Goal: Task Accomplishment & Management: Use online tool/utility

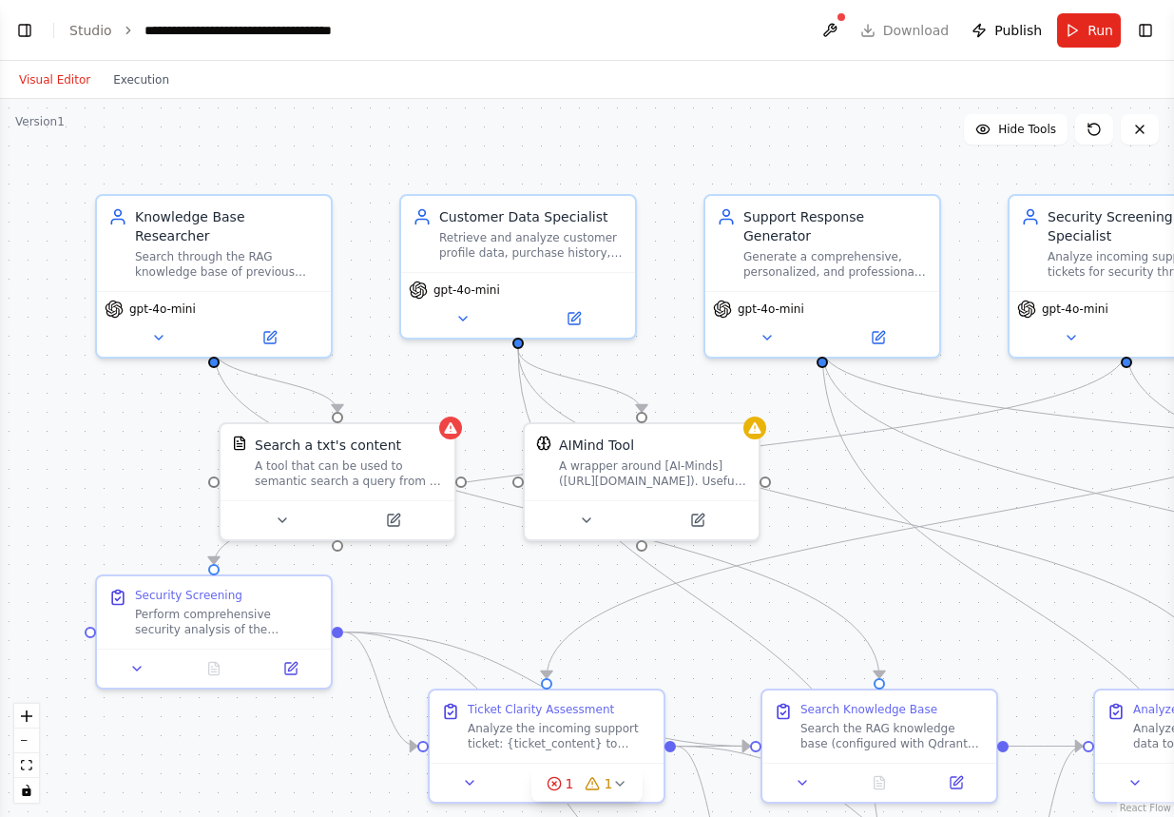
scroll to position [40750, 0]
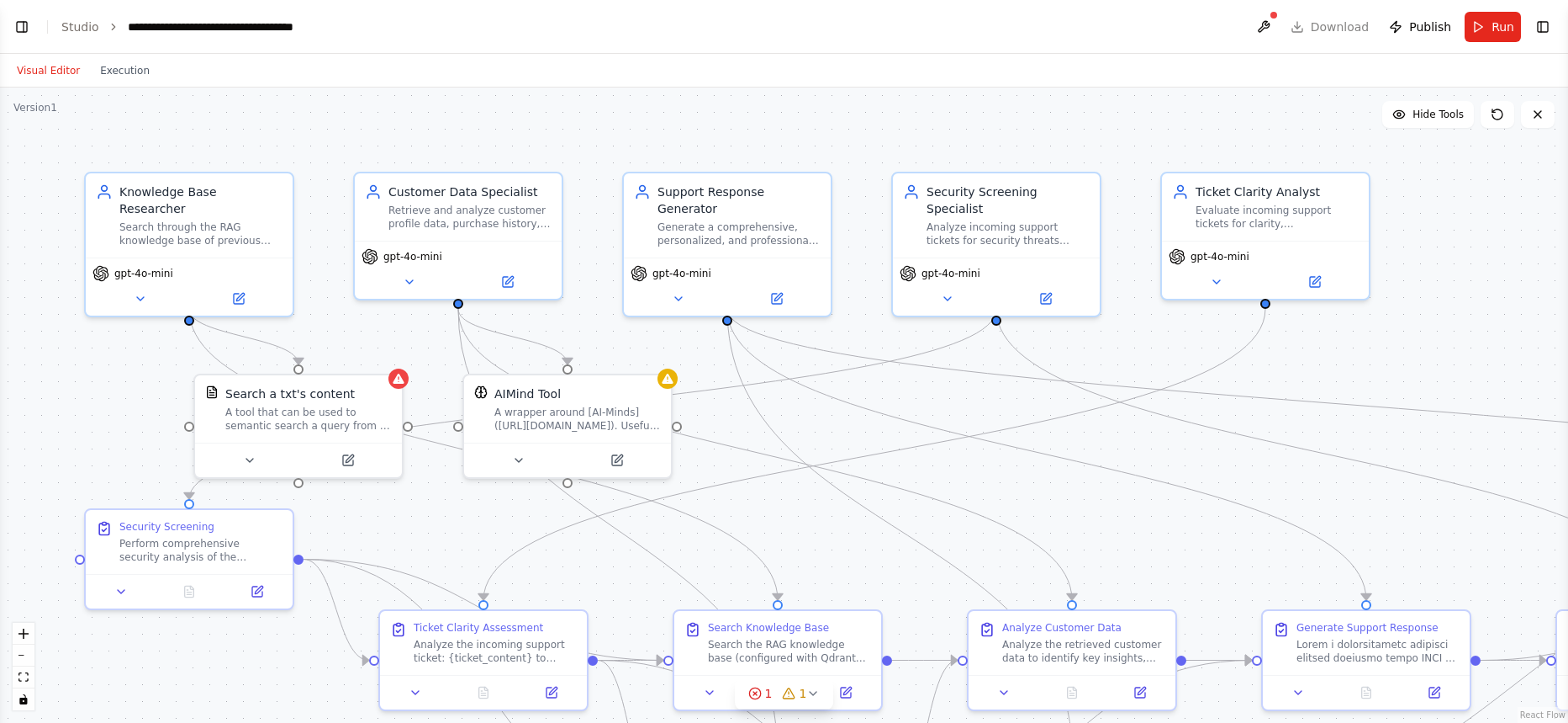
scroll to position [35381, 0]
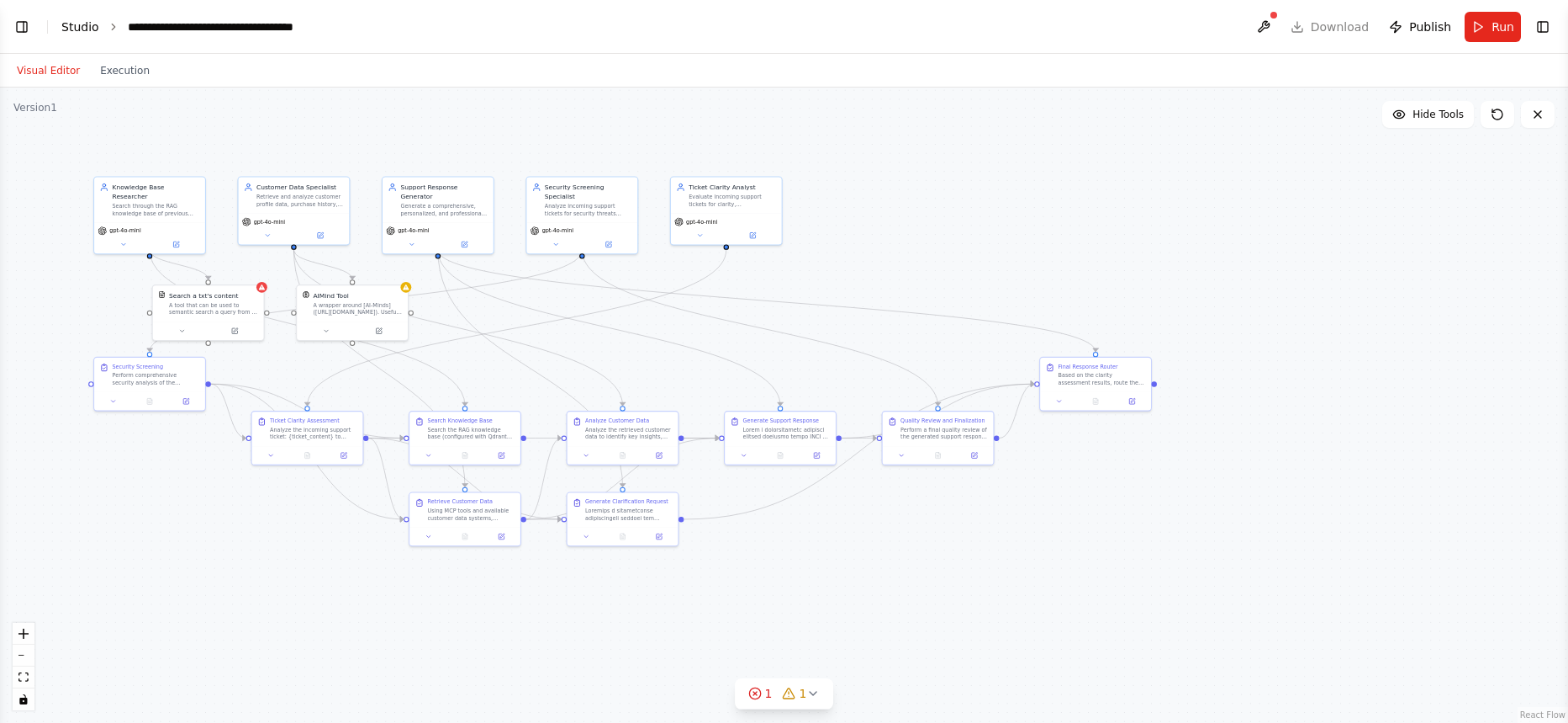
click at [72, 22] on link "Studio" at bounding box center [80, 27] width 38 height 13
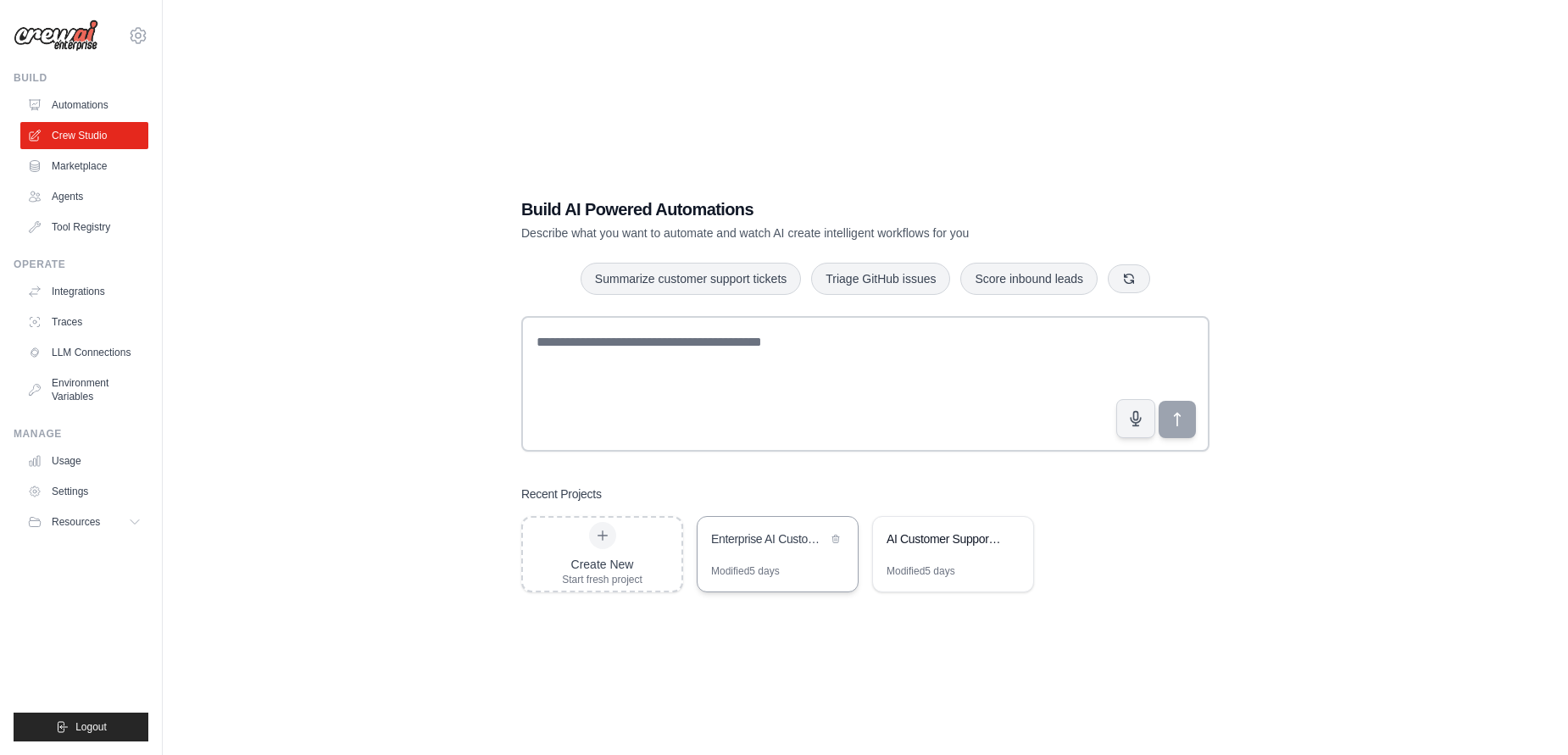
click at [784, 549] on div "Enterprise AI Customer Success Platform" at bounding box center [769, 540] width 116 height 21
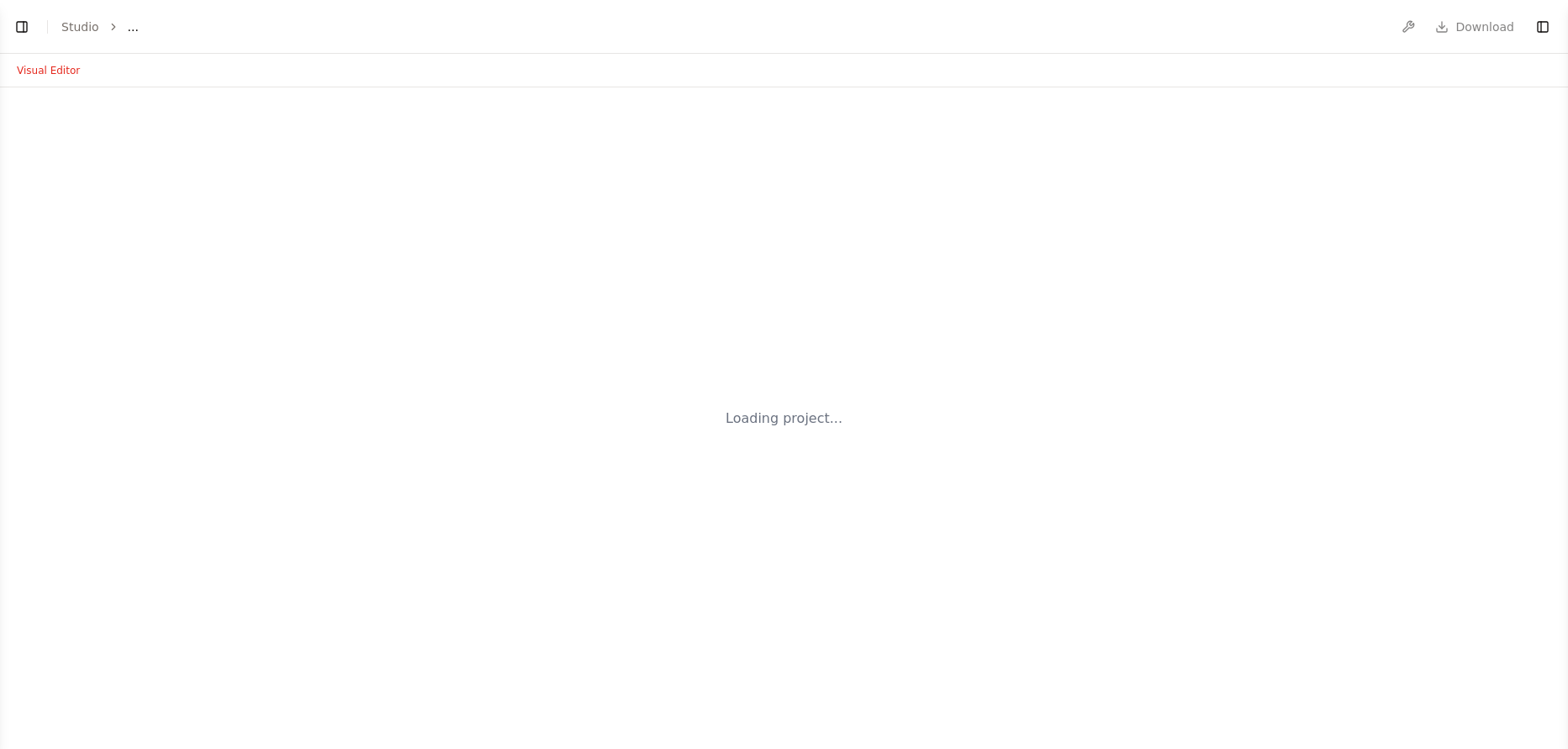
select select "****"
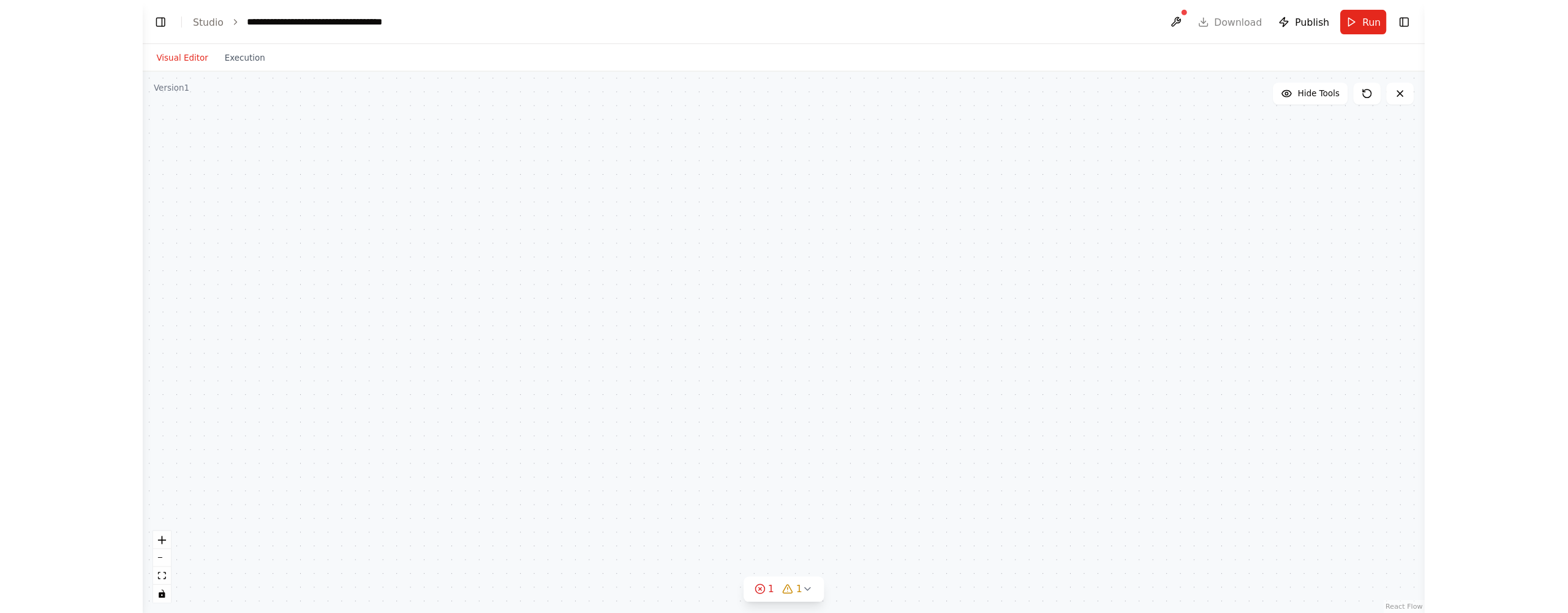
scroll to position [25685, 0]
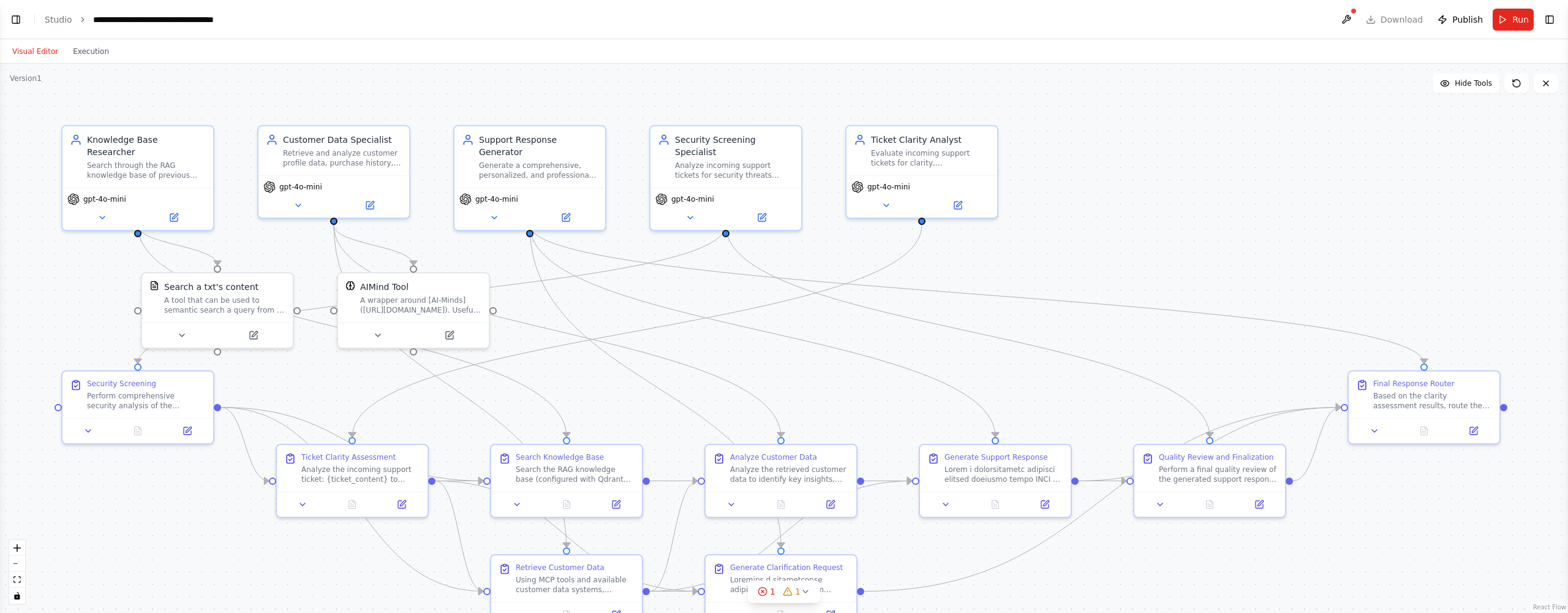
click at [24, 79] on div "Version 1" at bounding box center [25, 78] width 32 height 10
click at [88, 51] on button "Execution" at bounding box center [91, 51] width 51 height 15
click at [41, 49] on button "Visual Editor" at bounding box center [35, 51] width 61 height 15
click at [126, 15] on div "**********" at bounding box center [162, 19] width 138 height 12
click at [1142, 20] on button at bounding box center [1346, 19] width 19 height 22
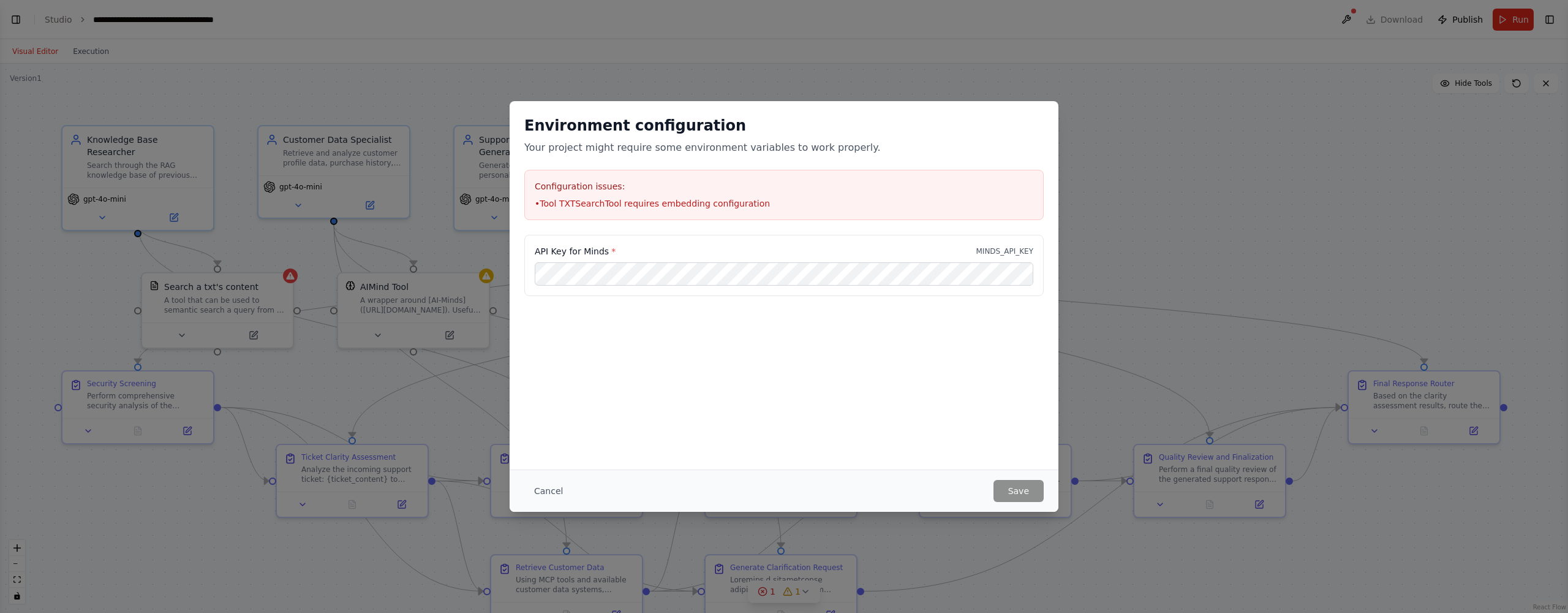
click at [1142, 300] on div "Environment configuration Your project might require some environment variables…" at bounding box center [784, 306] width 1568 height 613
click at [630, 122] on h2 "Environment configuration" at bounding box center [784, 126] width 519 height 19
click at [537, 480] on div "Cancel Save" at bounding box center [784, 491] width 549 height 43
click at [544, 485] on button "Cancel" at bounding box center [548, 491] width 48 height 22
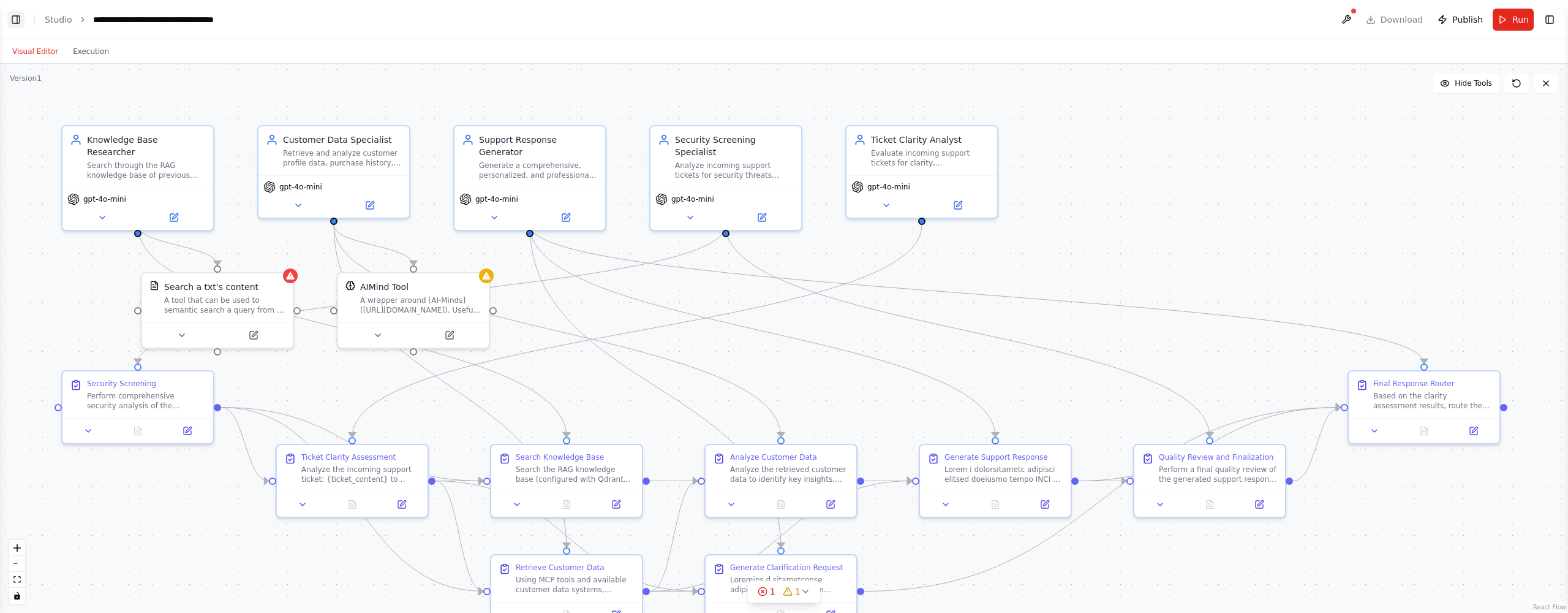
click at [12, 15] on button "Toggle Left Sidebar" at bounding box center [15, 19] width 17 height 17
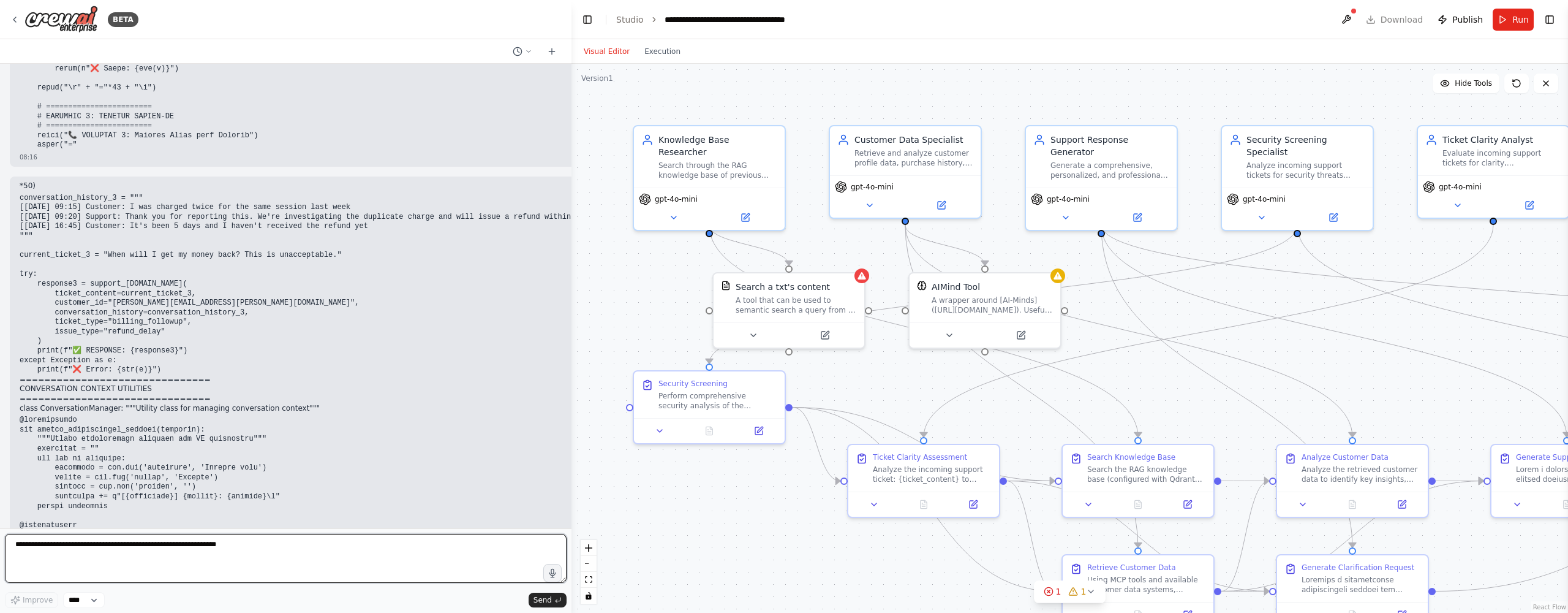
click at [207, 545] on textarea at bounding box center [286, 558] width 562 height 49
type textarea "**********"
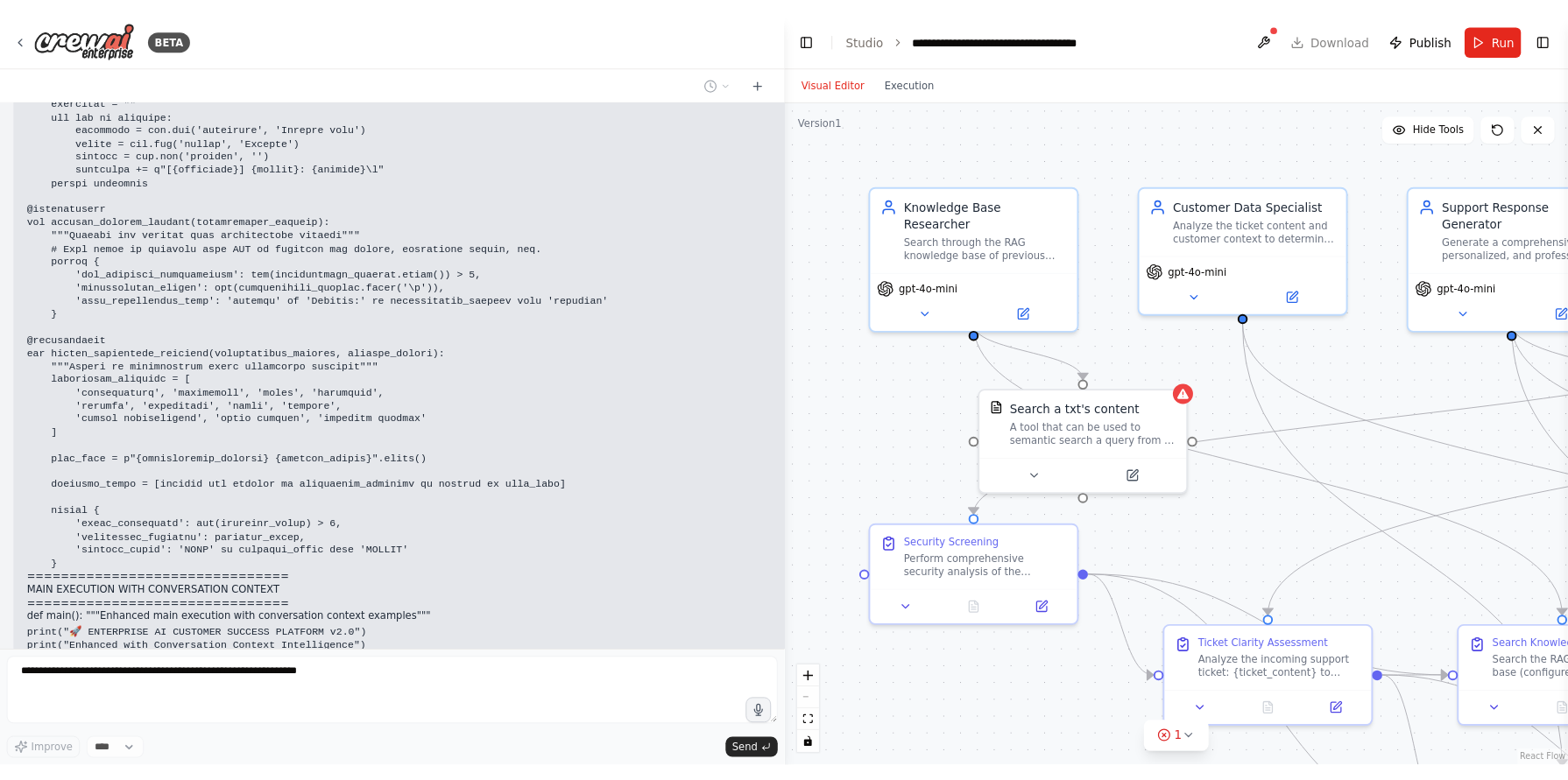
scroll to position [37287, 0]
